Goal: Information Seeking & Learning: Learn about a topic

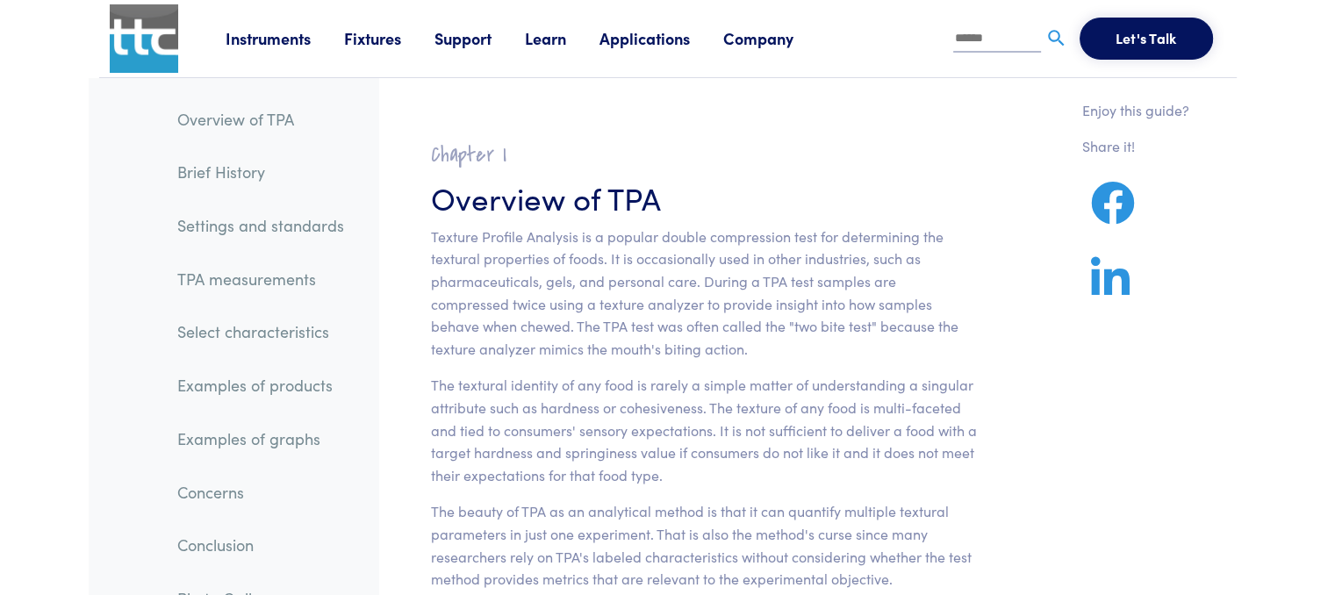
click at [230, 383] on link "Examples of products" at bounding box center [260, 385] width 195 height 40
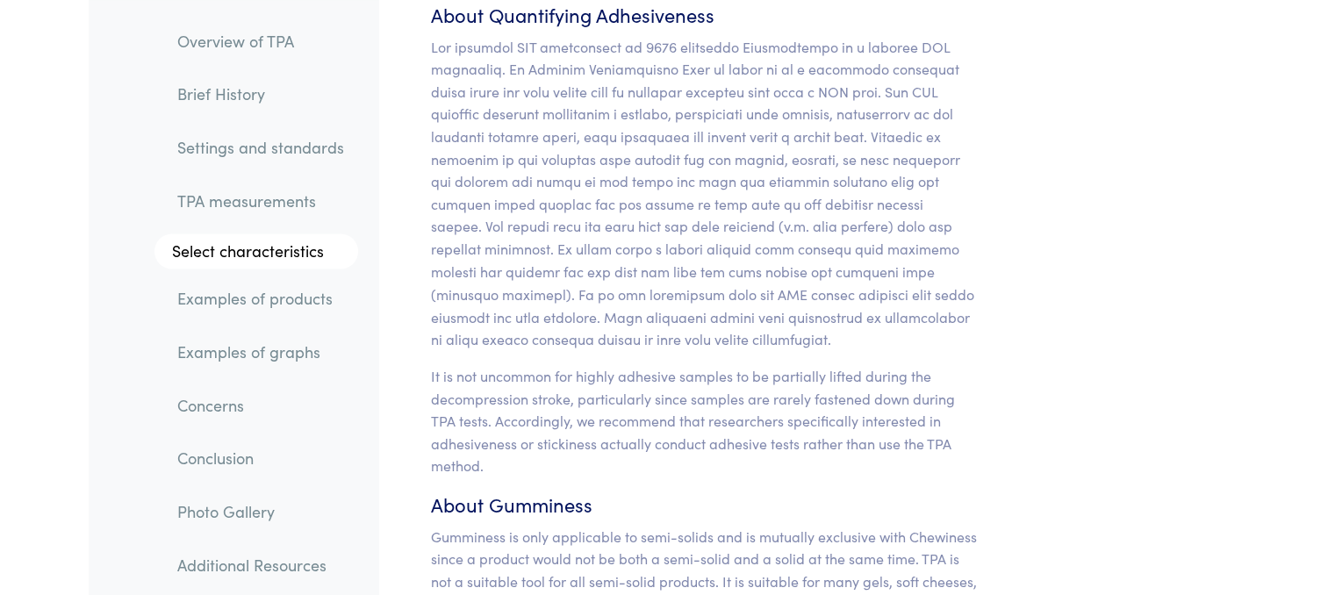
scroll to position [16333, 0]
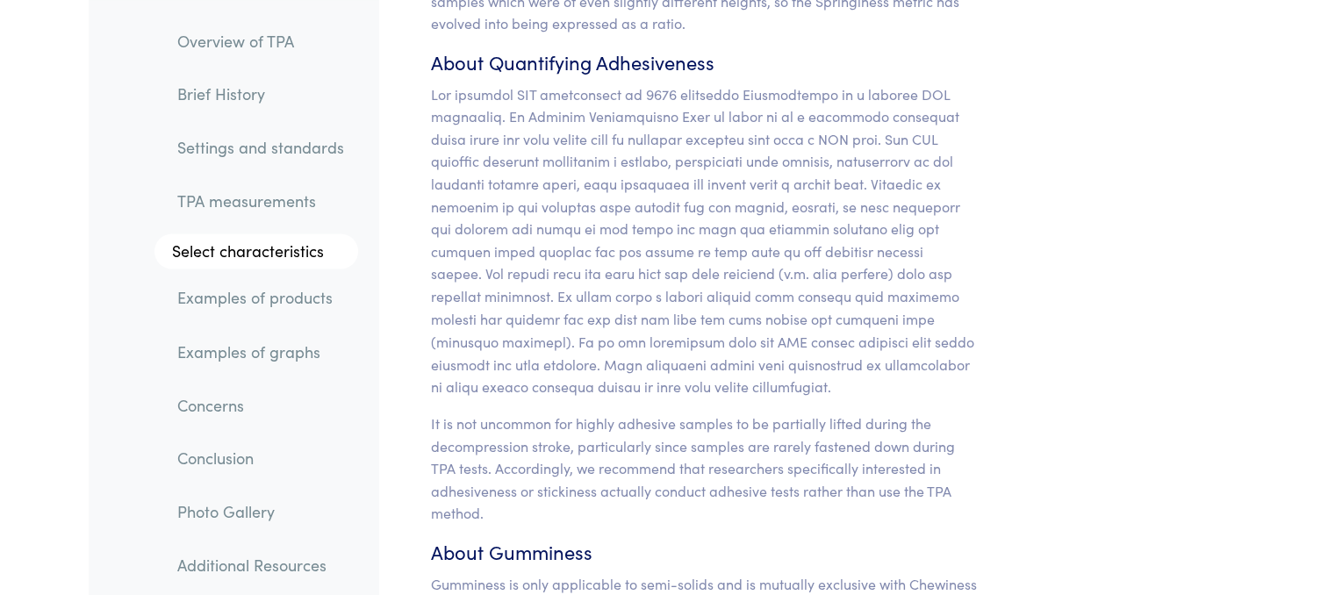
click at [218, 212] on link "TPA measurements" at bounding box center [260, 201] width 195 height 40
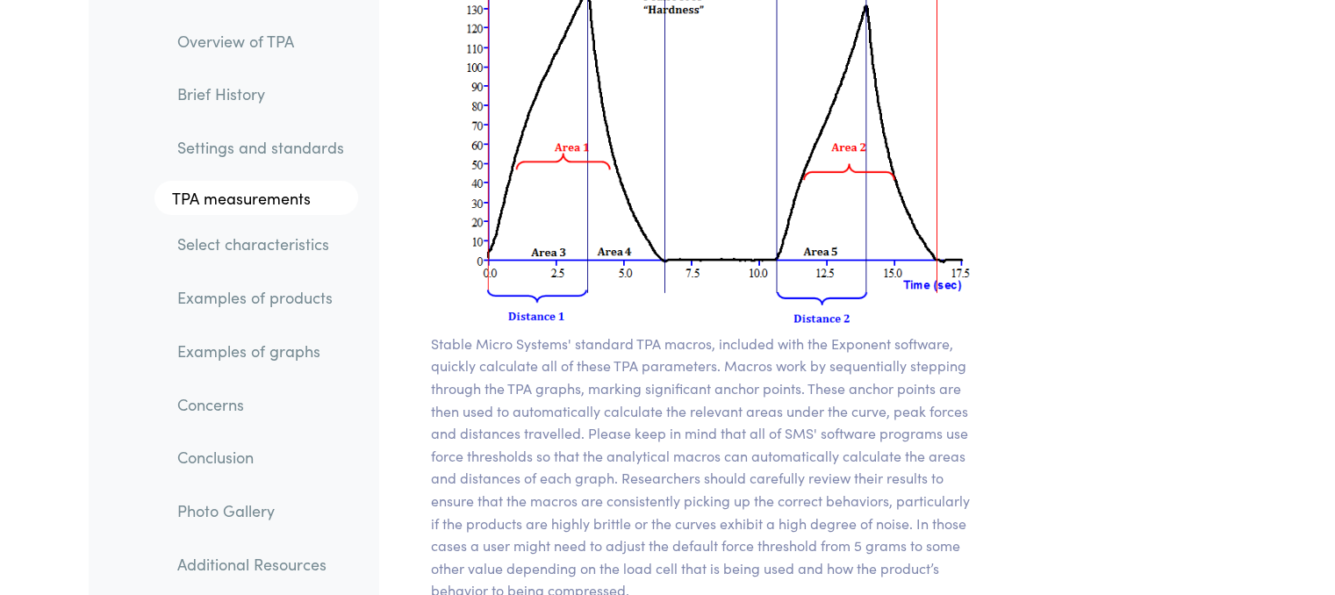
scroll to position [12788, 0]
click at [249, 513] on link "Photo Gallery" at bounding box center [260, 510] width 195 height 40
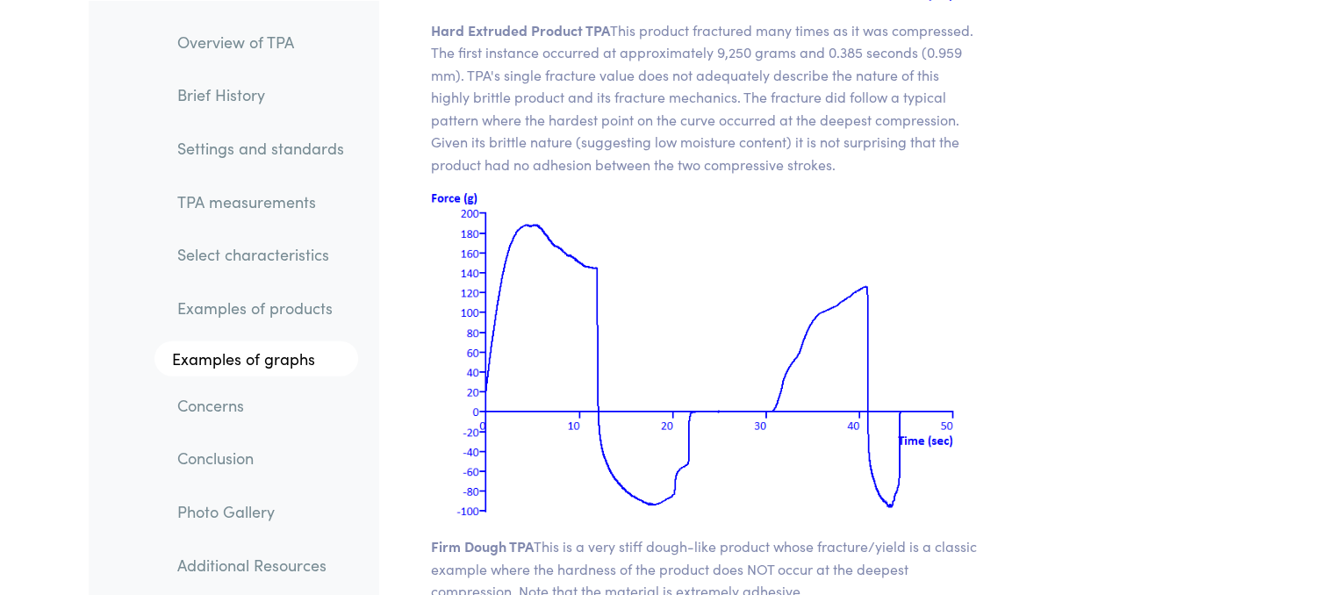
scroll to position [24140, 0]
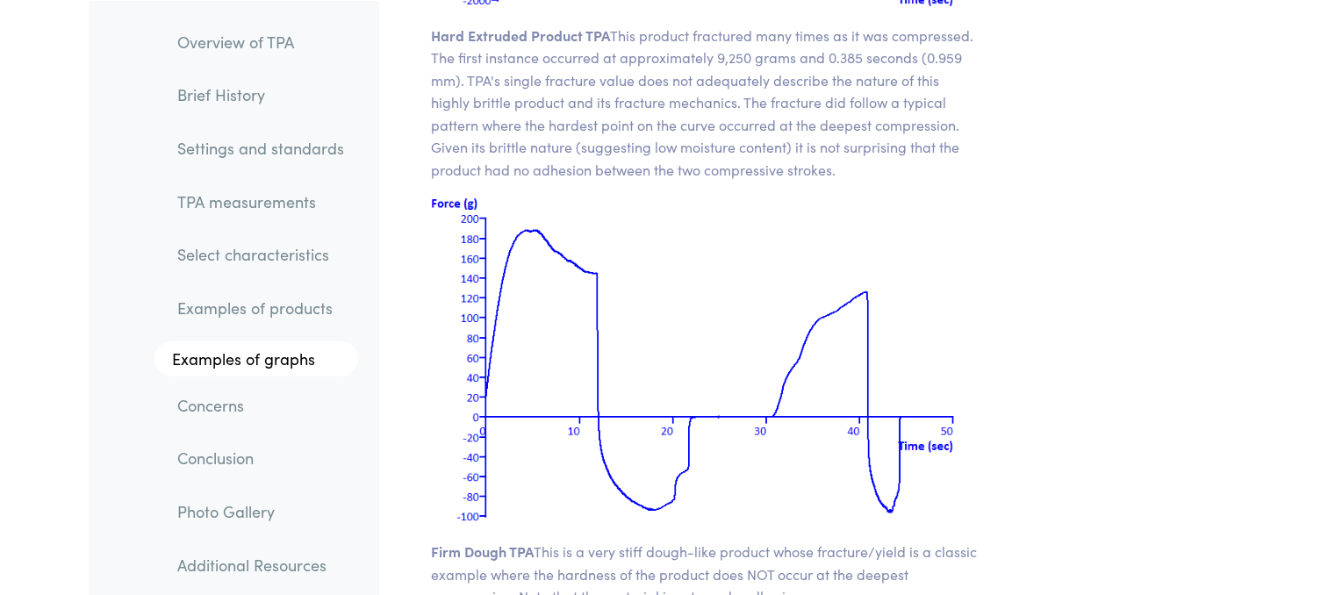
click at [254, 201] on link "TPA measurements" at bounding box center [260, 201] width 195 height 40
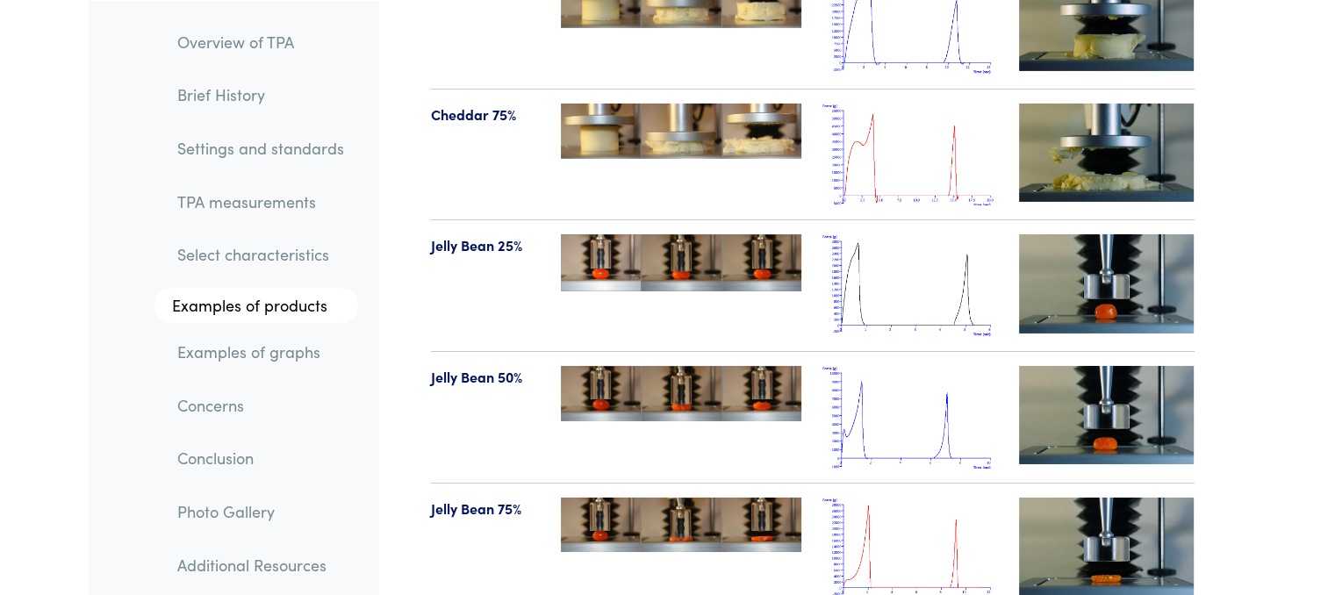
scroll to position [19345, 0]
